Goal: Task Accomplishment & Management: Use online tool/utility

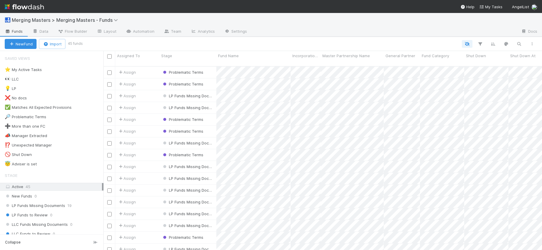
scroll to position [184, 434]
click at [34, 9] on img at bounding box center [24, 7] width 39 height 10
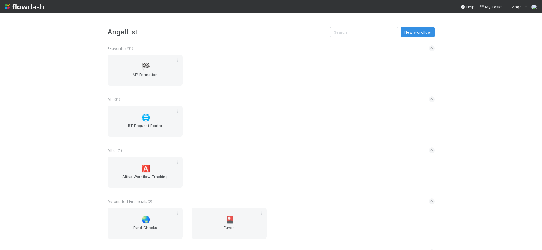
drag, startPoint x: 234, startPoint y: 124, endPoint x: 246, endPoint y: 122, distance: 13.2
click at [238, 125] on div "🌐 BT Request Router" at bounding box center [271, 125] width 336 height 38
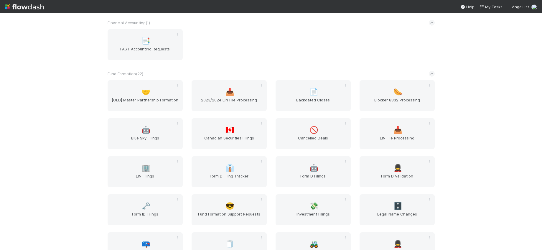
scroll to position [499, 0]
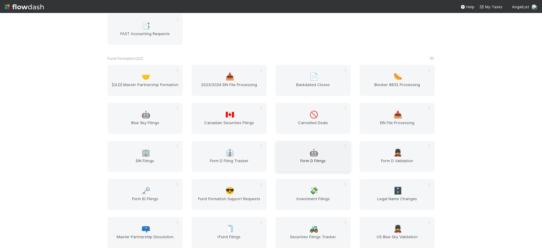
click at [305, 159] on span "Form D Filings" at bounding box center [313, 164] width 70 height 12
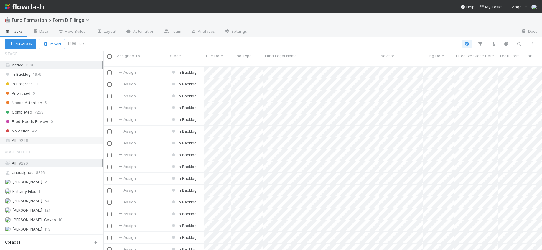
scroll to position [132, 0]
click at [31, 140] on div "All 9296" at bounding box center [53, 139] width 97 height 7
click at [519, 45] on icon "button" at bounding box center [519, 43] width 6 height 5
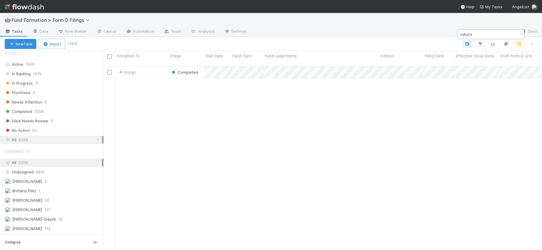
type input "sakura"
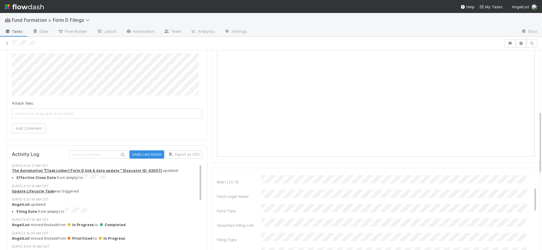
click at [47, 222] on div "AngelList moved this task from In Progress to Completed" at bounding box center [109, 224] width 195 height 5
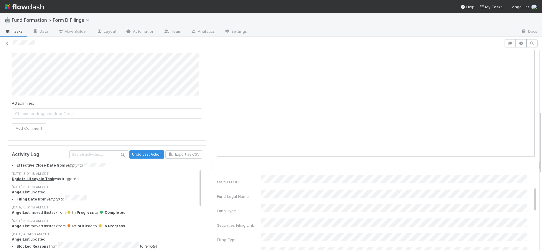
click at [46, 211] on div "AngelList moved this task from In Progress to Completed" at bounding box center [109, 212] width 195 height 5
click at [44, 223] on div "AngelList moved this task from Prioritized to In Progress" at bounding box center [109, 225] width 195 height 5
